Goal: Task Accomplishment & Management: Manage account settings

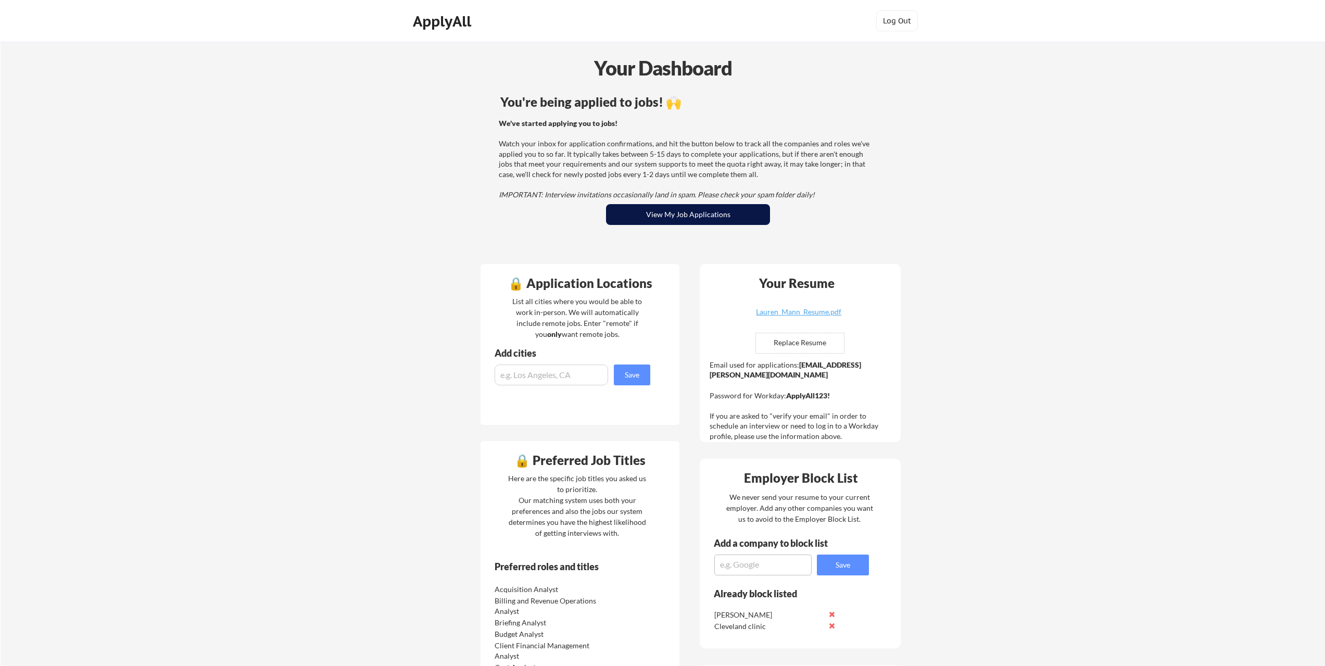
click at [653, 209] on button "View My Job Applications" at bounding box center [688, 214] width 164 height 21
